Goal: Find contact information: Find contact information

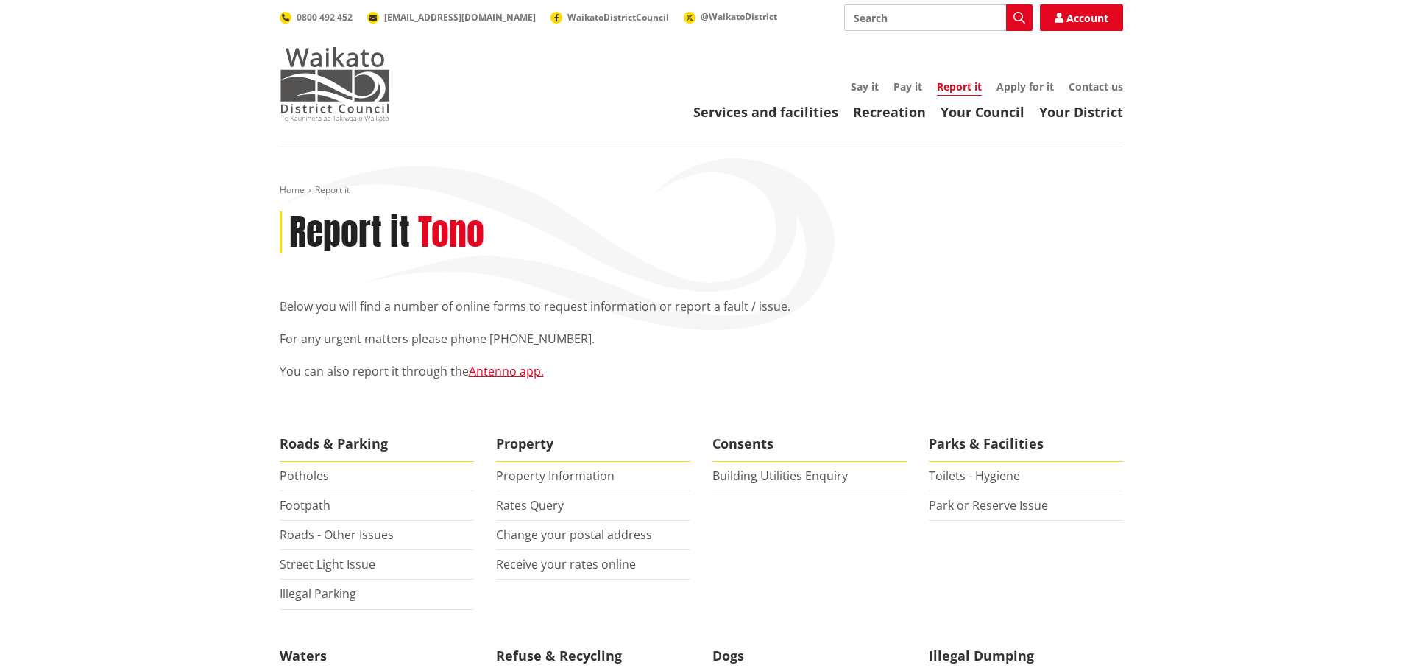
click at [345, 74] on img at bounding box center [335, 84] width 110 height 74
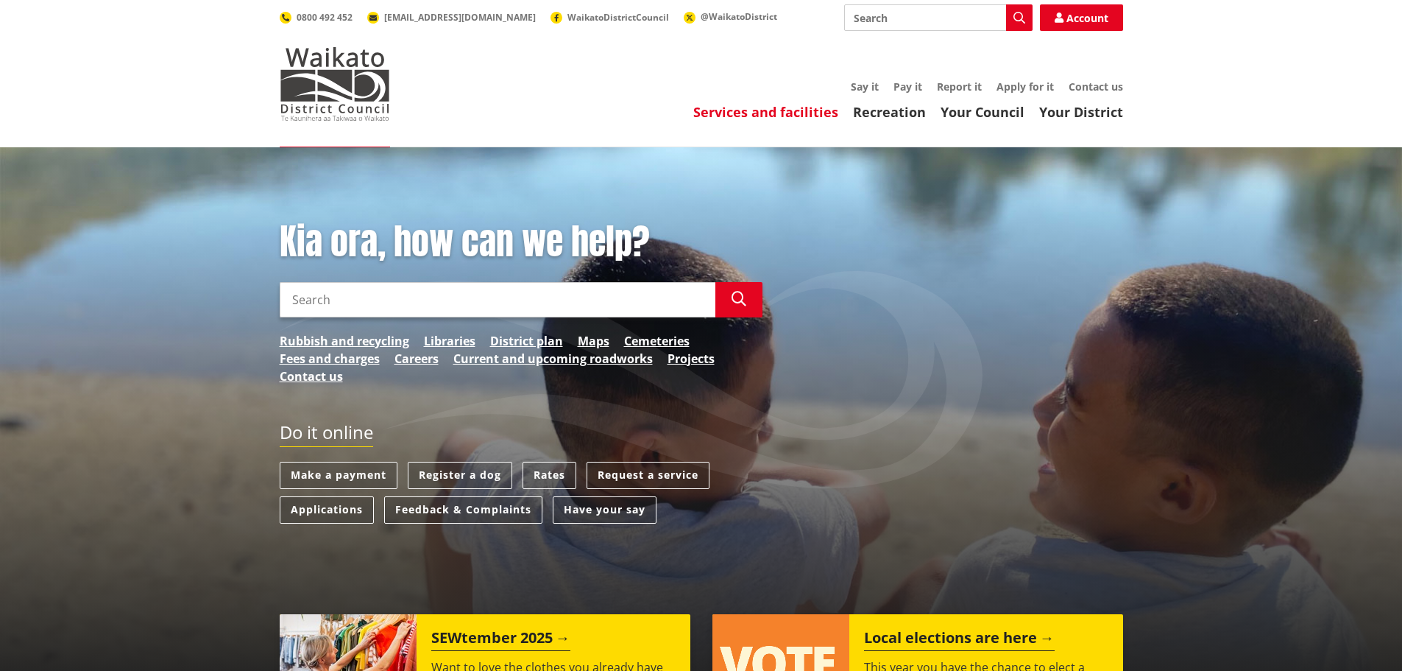
click at [821, 113] on link "Services and facilities" at bounding box center [765, 112] width 145 height 18
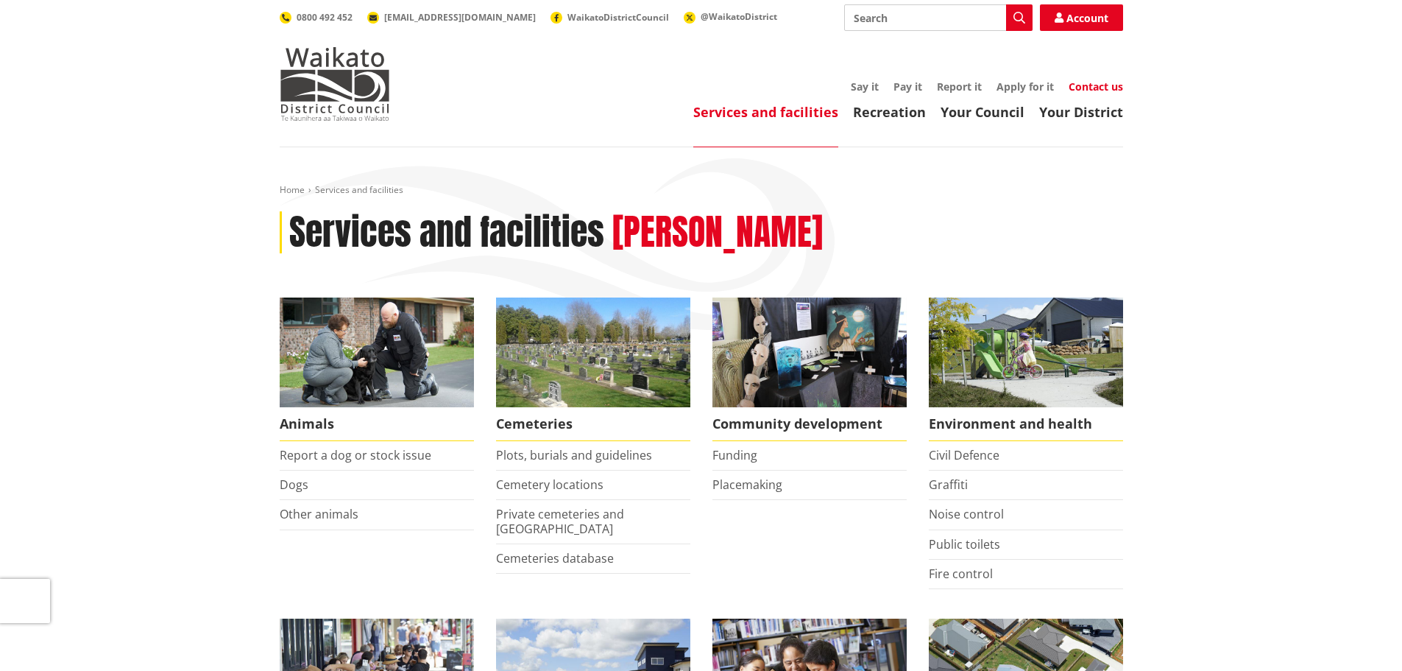
click at [1099, 84] on link "Contact us" at bounding box center [1096, 86] width 54 height 14
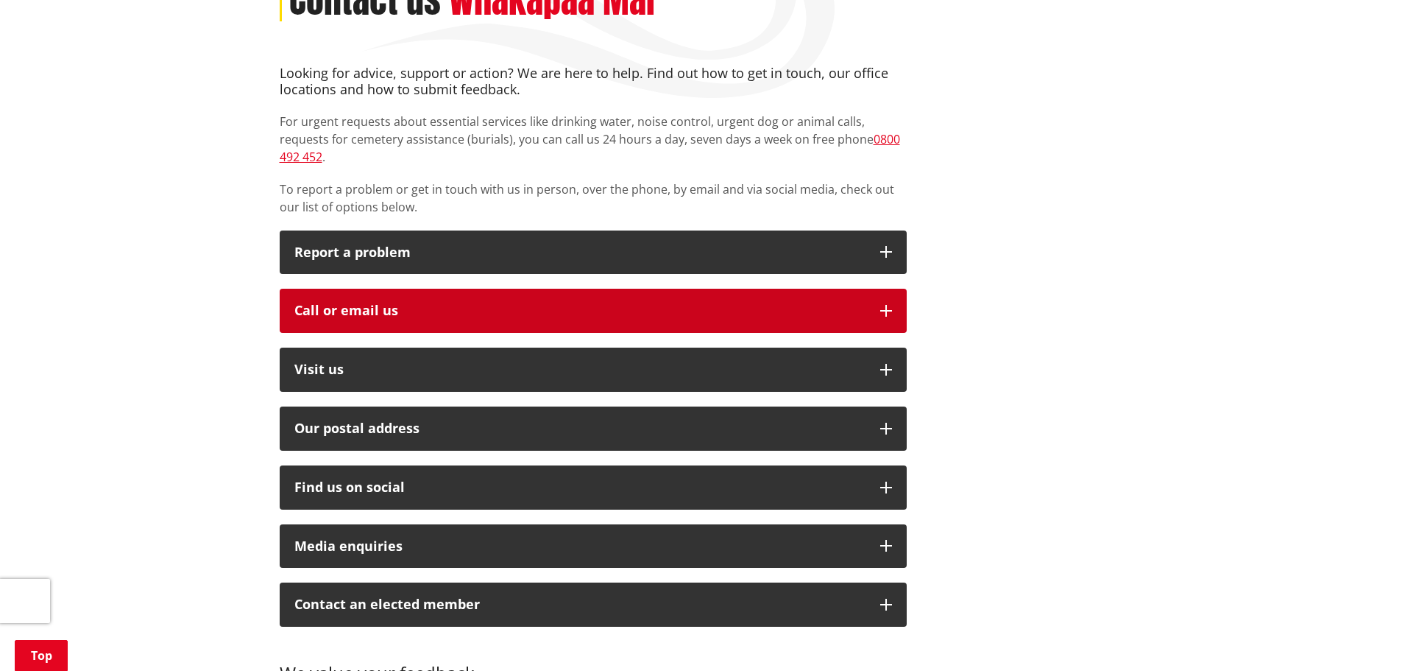
scroll to position [245, 0]
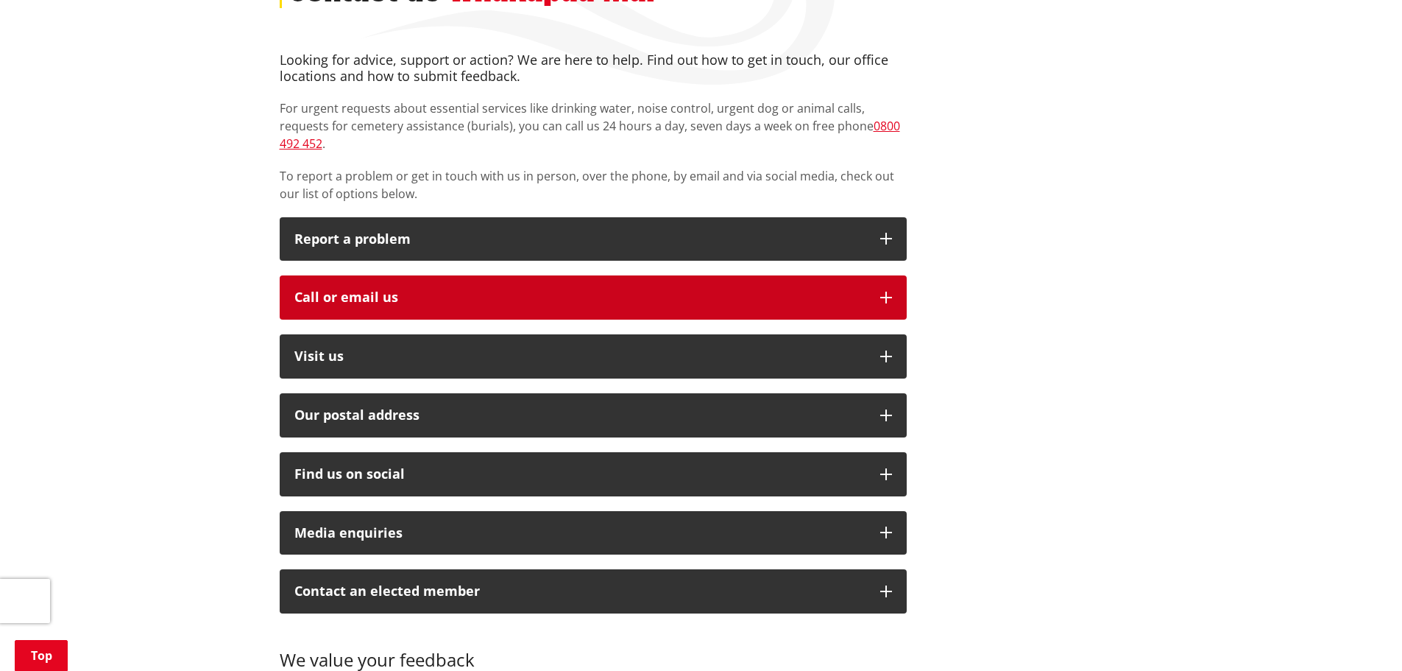
click at [356, 290] on div "Call or email us" at bounding box center [579, 297] width 571 height 15
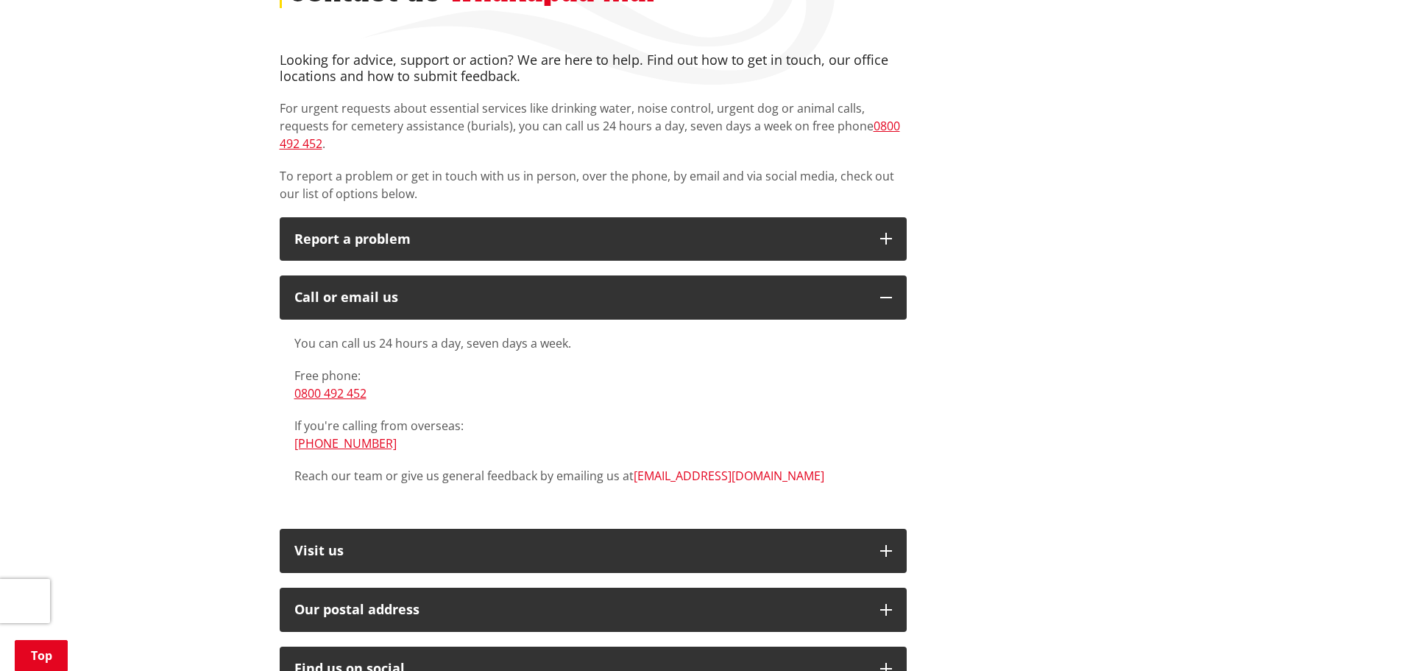
click at [678, 467] on link "[EMAIL_ADDRESS][DOMAIN_NAME]" at bounding box center [729, 475] width 191 height 16
click at [685, 467] on link "[EMAIL_ADDRESS][DOMAIN_NAME]" at bounding box center [729, 475] width 191 height 16
drag, startPoint x: 739, startPoint y: 458, endPoint x: 632, endPoint y: 459, distance: 107.5
click at [632, 467] on p "Reach our team or give us general feedback by emailing us at info@waidc.govt.nz" at bounding box center [593, 476] width 598 height 18
copy link "[EMAIL_ADDRESS][DOMAIN_NAME]"
